Goal: Task Accomplishment & Management: Manage account settings

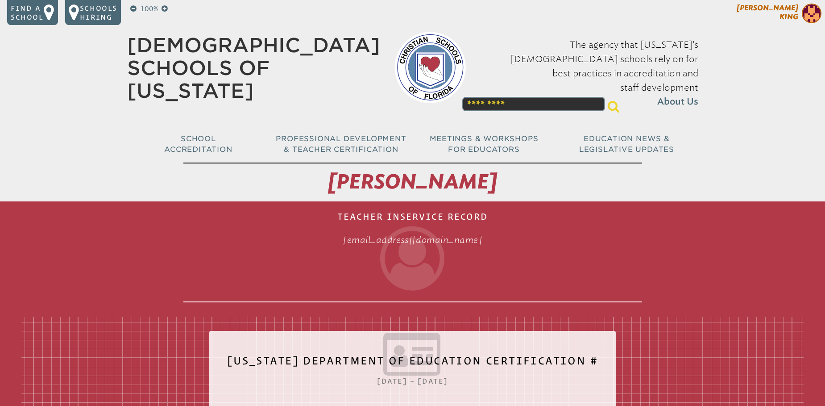
click at [789, 18] on span "[PERSON_NAME]" at bounding box center [768, 12] width 62 height 17
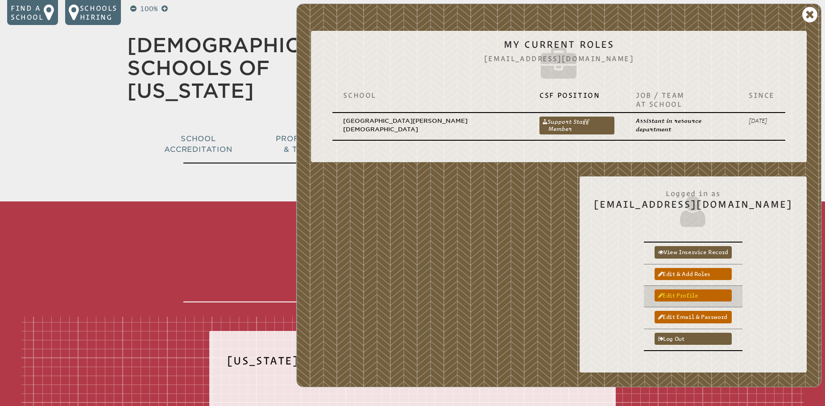
click at [712, 289] on link "Edit profile" at bounding box center [693, 295] width 77 height 12
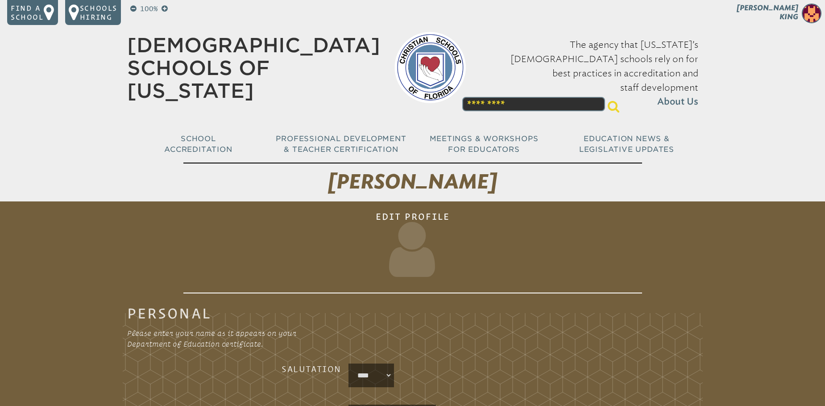
click at [418, 215] on h1 "Edit Profile" at bounding box center [412, 249] width 459 height 88
click at [805, 17] on img at bounding box center [812, 14] width 20 height 20
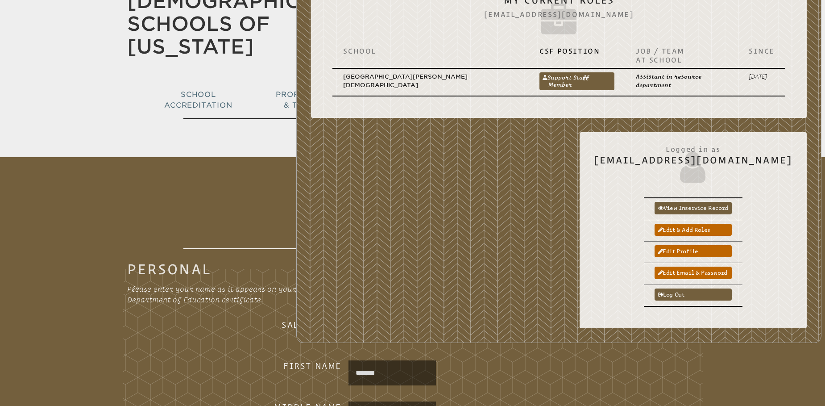
scroll to position [45, 0]
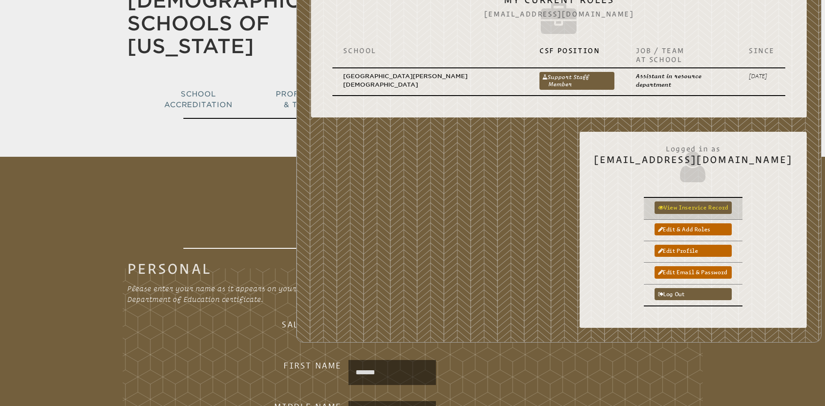
click at [683, 201] on link "View inservice record" at bounding box center [693, 207] width 77 height 12
